Goal: Navigation & Orientation: Find specific page/section

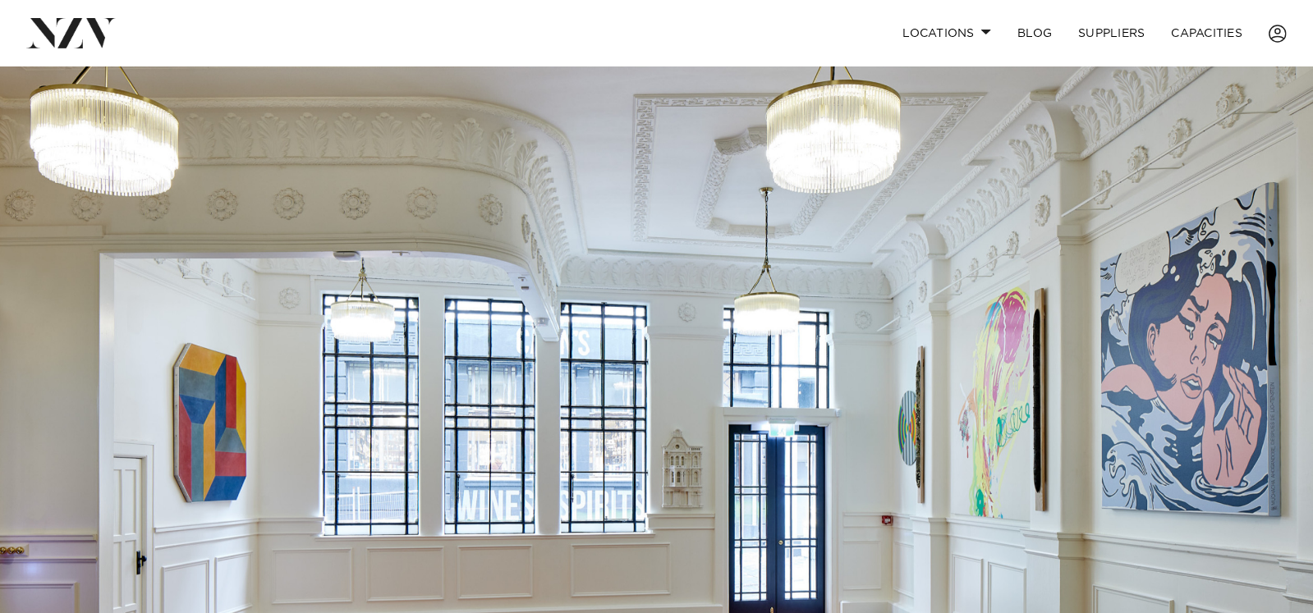
scroll to position [81, 0]
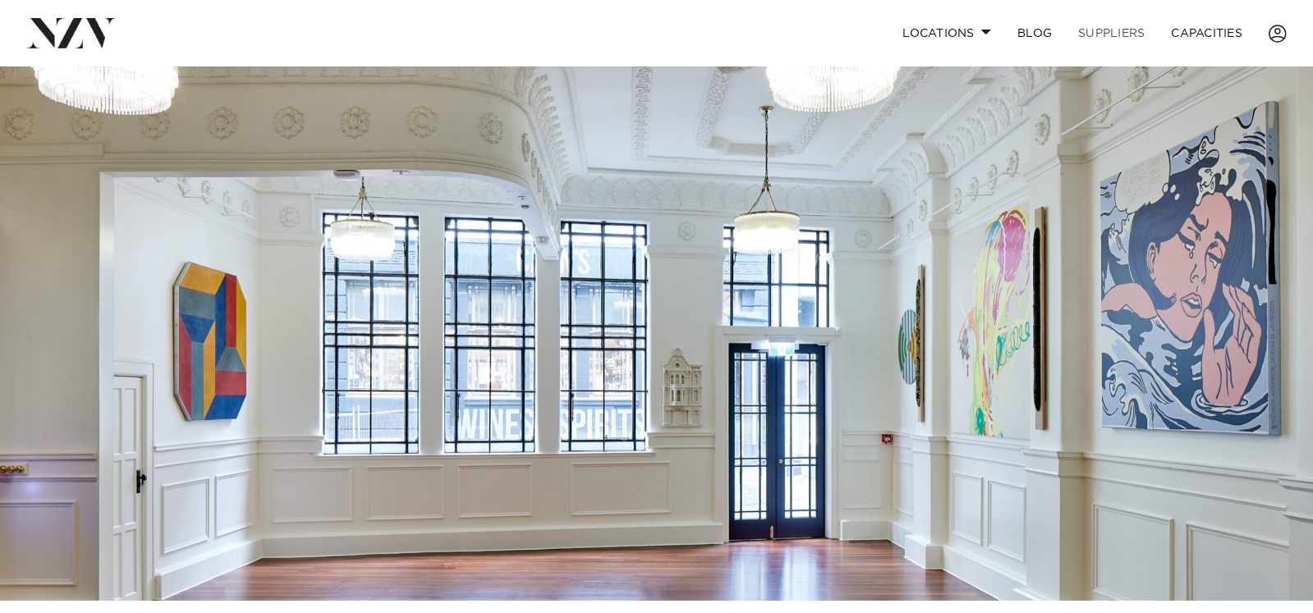
click at [1096, 29] on link "SUPPLIERS" at bounding box center [1111, 33] width 93 height 35
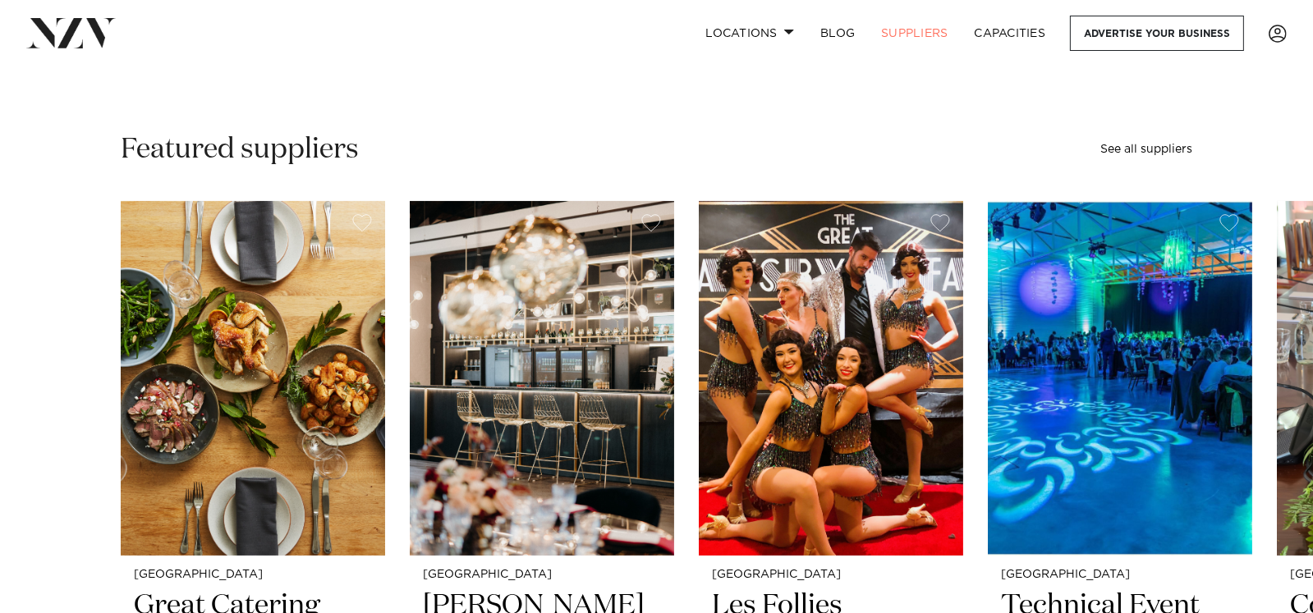
scroll to position [574, 0]
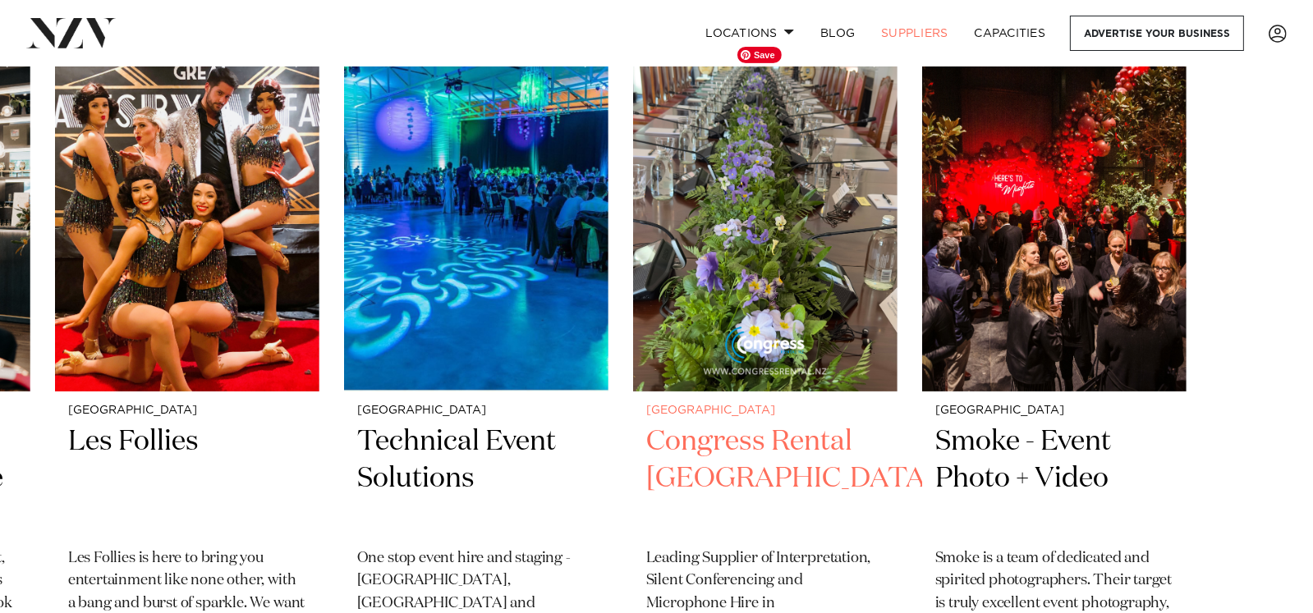
click at [644, 190] on img "5 / 6" at bounding box center [765, 214] width 264 height 355
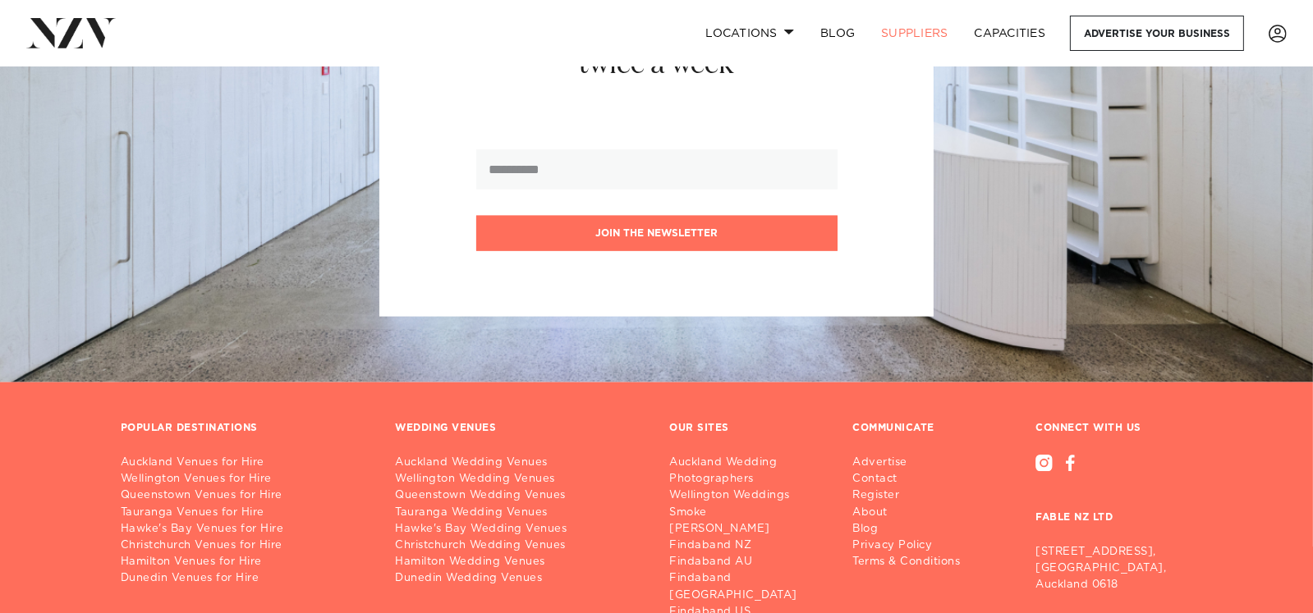
scroll to position [2545, 0]
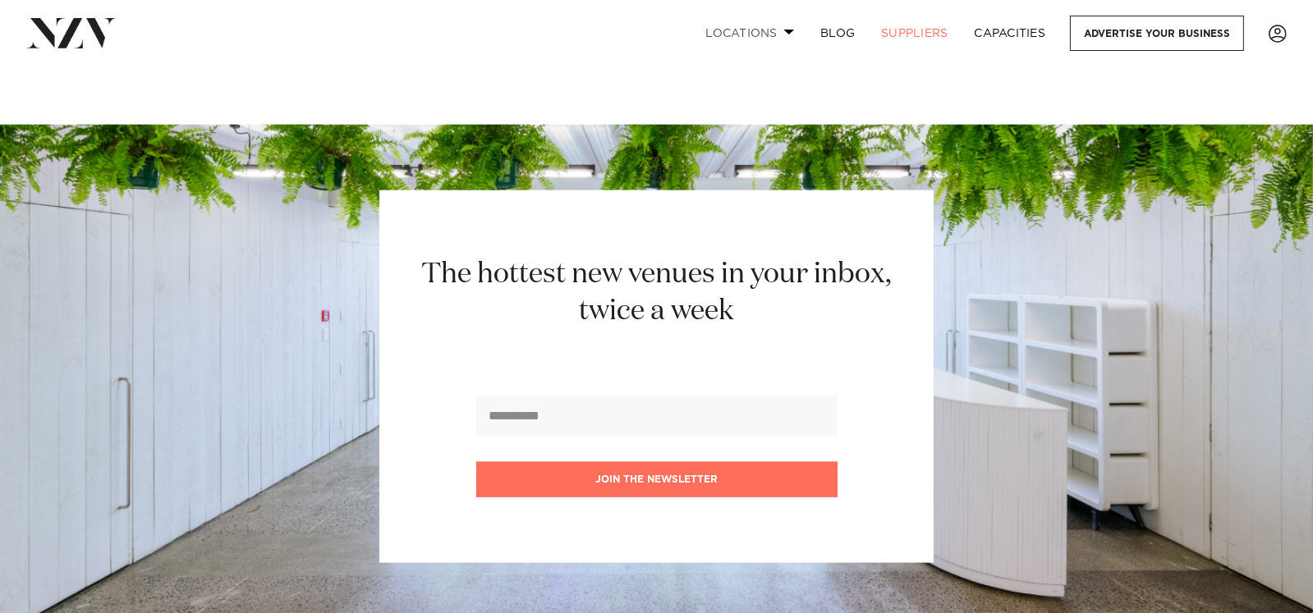
click at [777, 28] on link "Locations" at bounding box center [749, 33] width 115 height 35
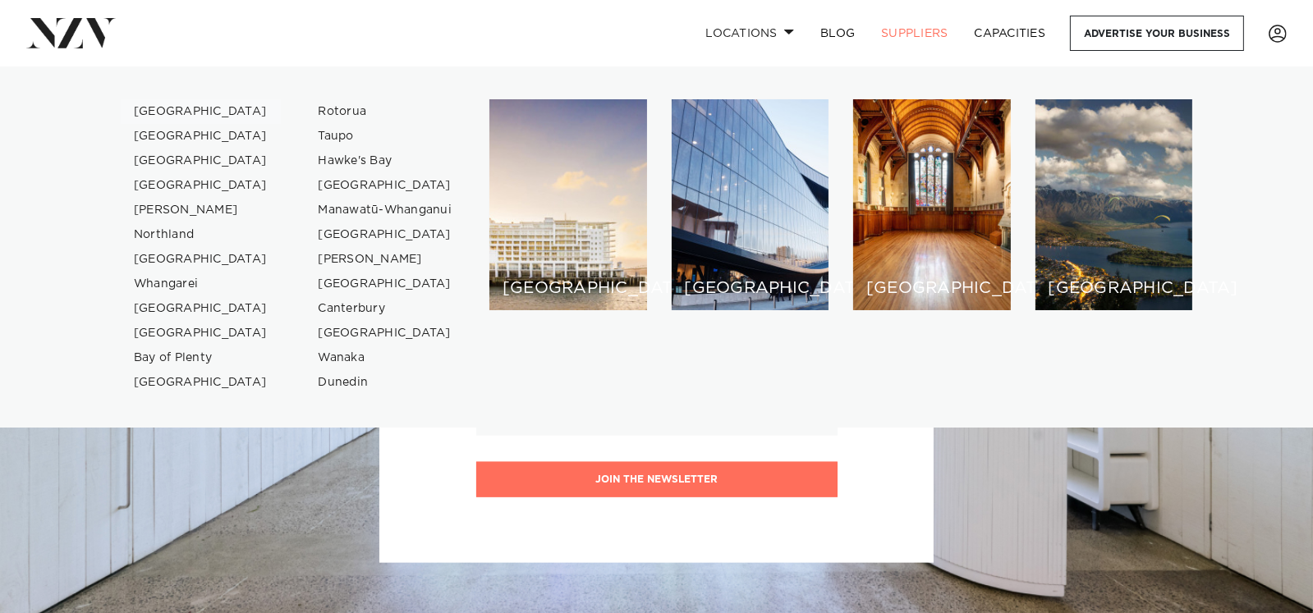
click at [181, 107] on link "[GEOGRAPHIC_DATA]" at bounding box center [201, 111] width 160 height 25
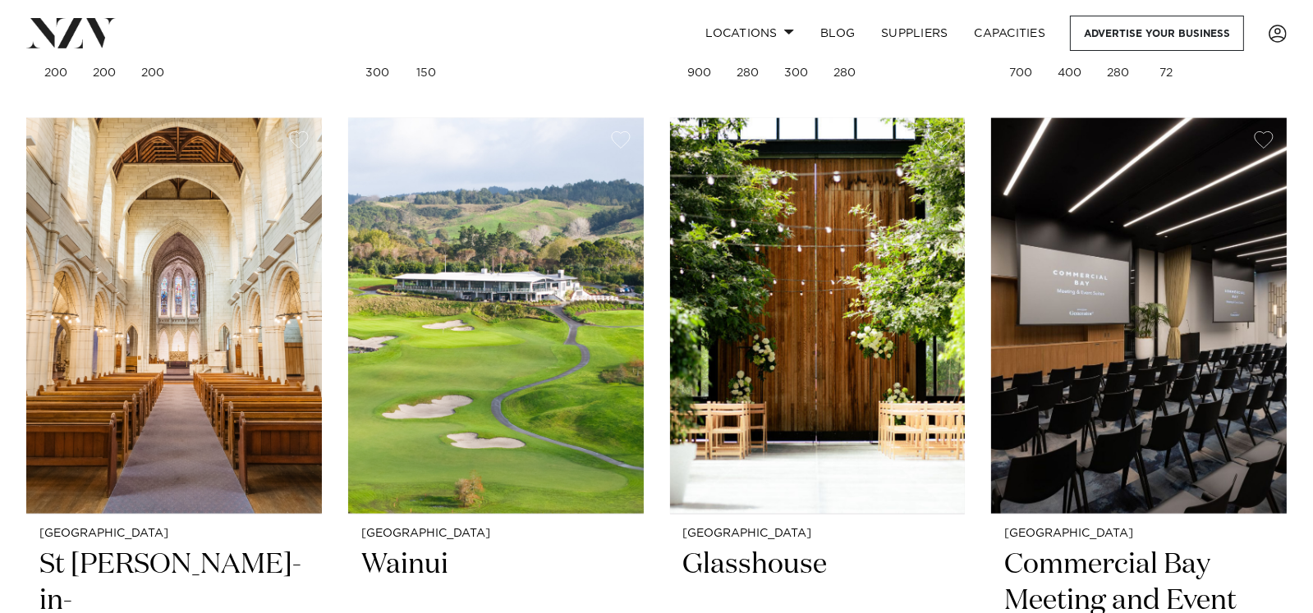
scroll to position [3120, 0]
